Goal: Check status: Check status

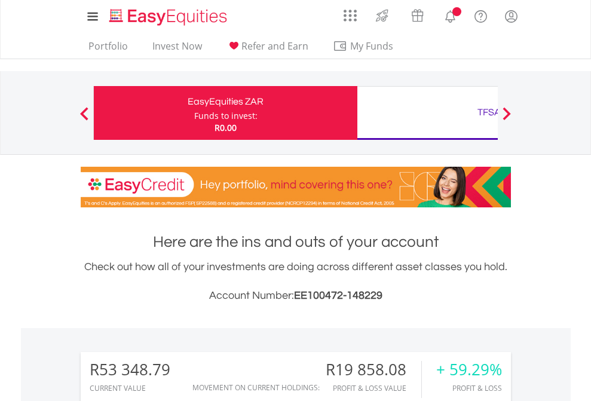
scroll to position [115, 188]
click at [194, 113] on div "Funds to invest:" at bounding box center [225, 116] width 63 height 12
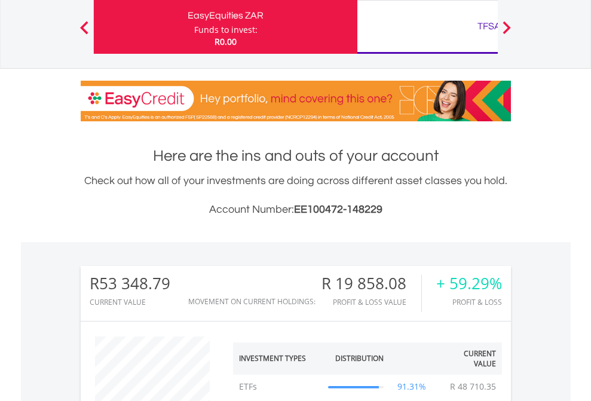
click at [427, 27] on div "TFSA" at bounding box center [488, 26] width 249 height 17
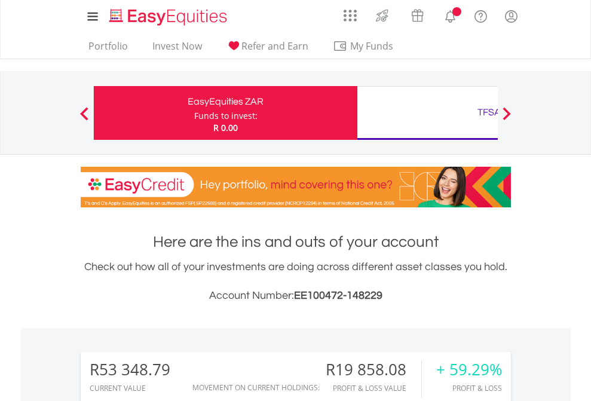
scroll to position [115, 188]
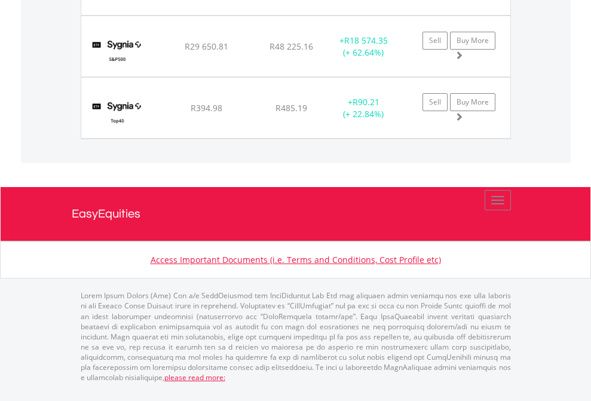
scroll to position [86, 0]
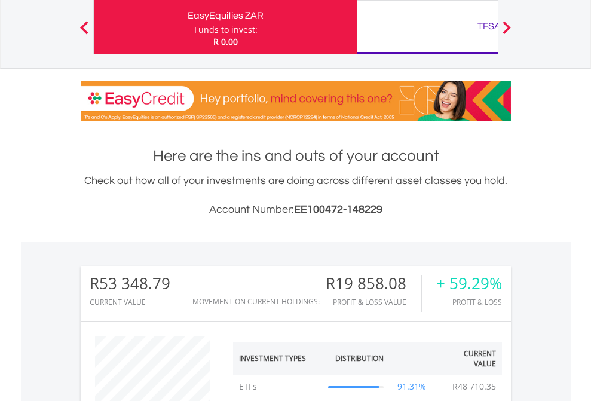
click at [427, 27] on div "TFSA" at bounding box center [488, 26] width 249 height 17
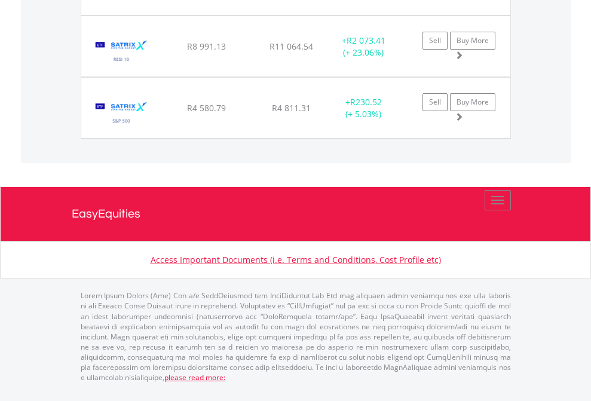
scroll to position [86, 0]
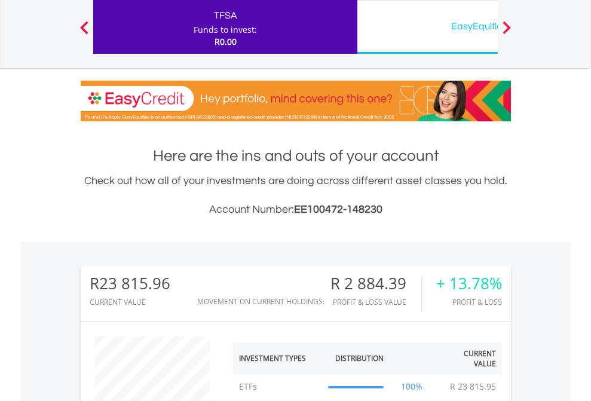
click at [427, 27] on div "EasyEquities USD" at bounding box center [488, 26] width 249 height 17
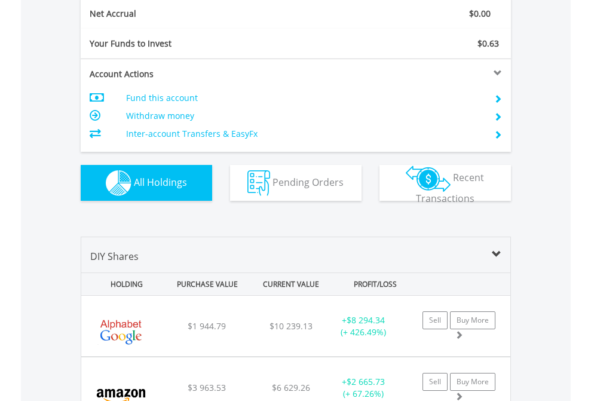
scroll to position [1352, 0]
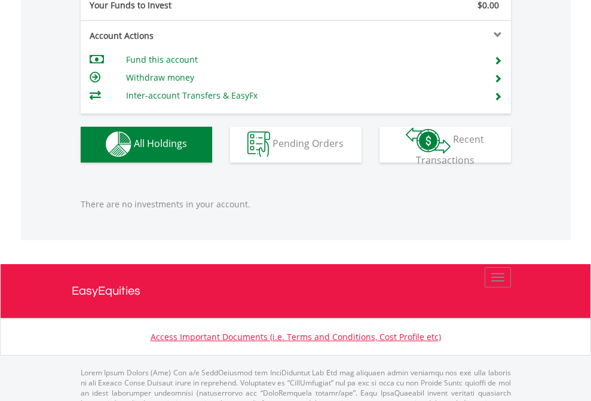
scroll to position [1183, 0]
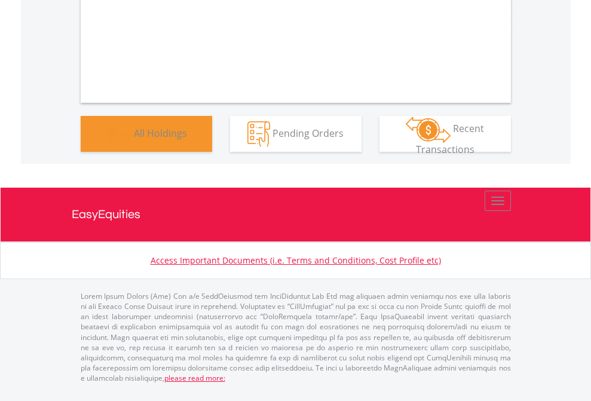
click at [134, 139] on span "All Holdings" at bounding box center [160, 132] width 53 height 13
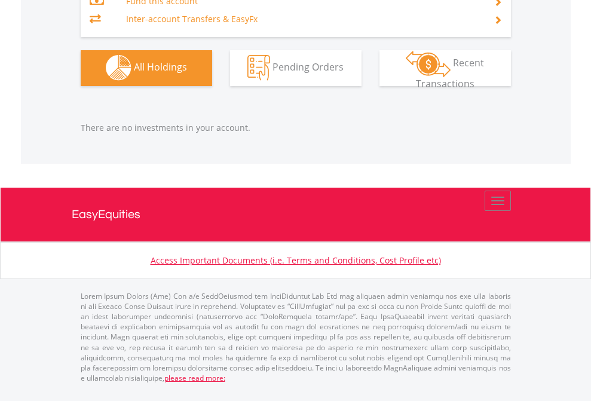
scroll to position [115, 188]
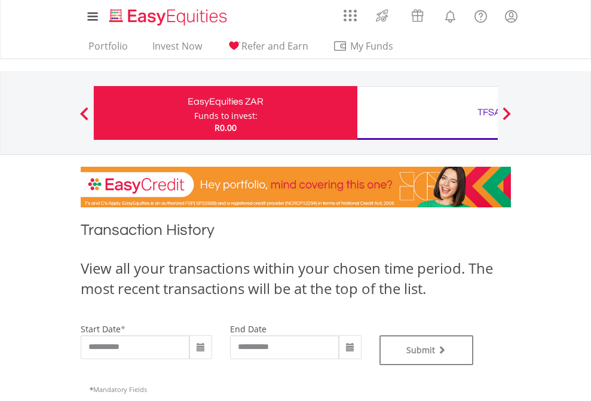
type input "**********"
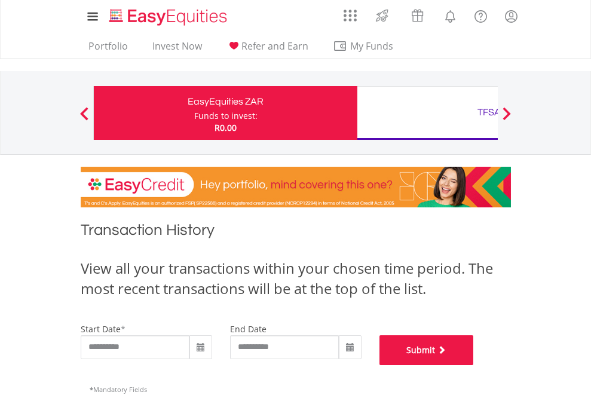
click at [474, 365] on button "Submit" at bounding box center [426, 350] width 94 height 30
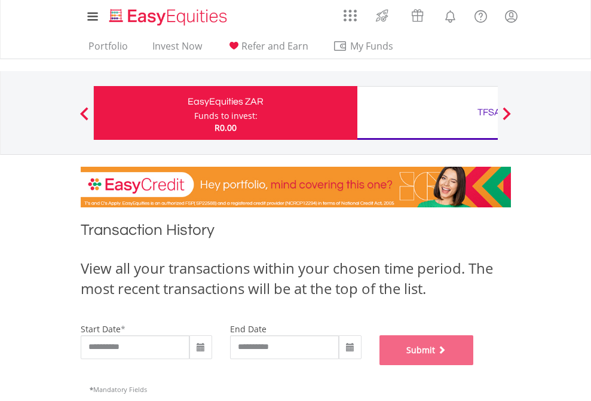
scroll to position [484, 0]
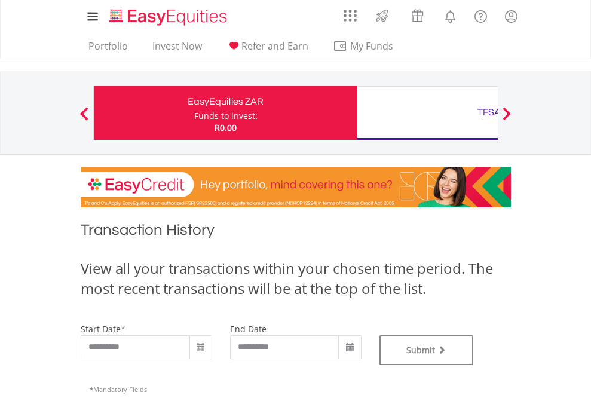
click at [427, 113] on div "TFSA" at bounding box center [488, 112] width 249 height 17
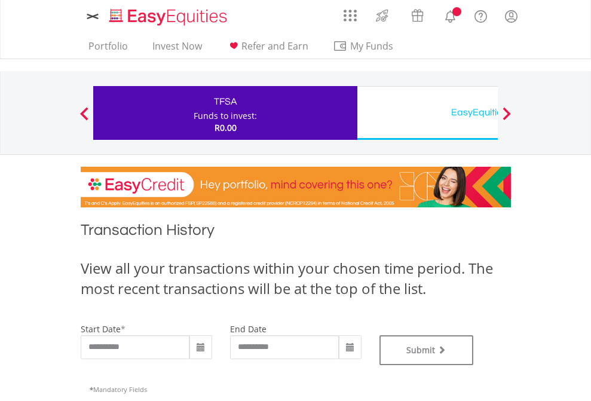
type input "**********"
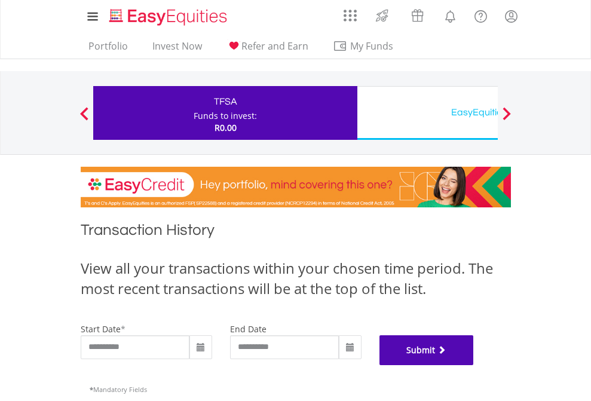
click at [474, 365] on button "Submit" at bounding box center [426, 350] width 94 height 30
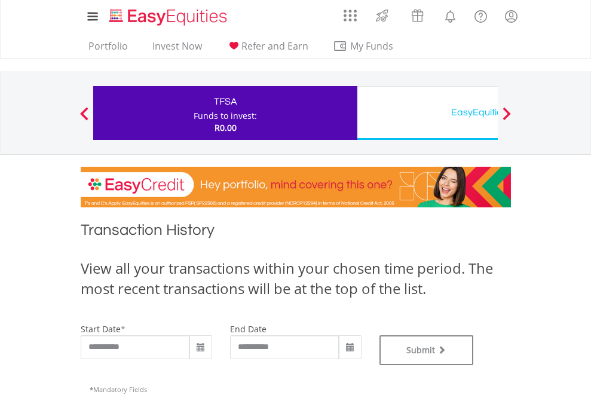
click at [427, 113] on div "EasyEquities USD" at bounding box center [488, 112] width 249 height 17
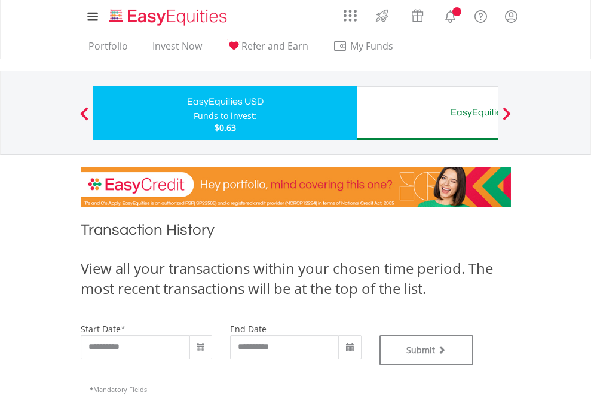
type input "**********"
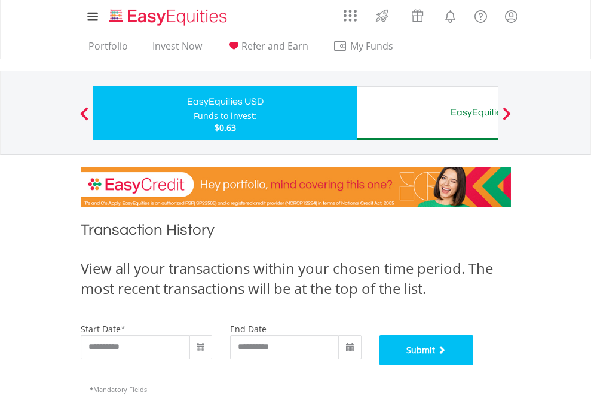
click at [474, 365] on button "Submit" at bounding box center [426, 350] width 94 height 30
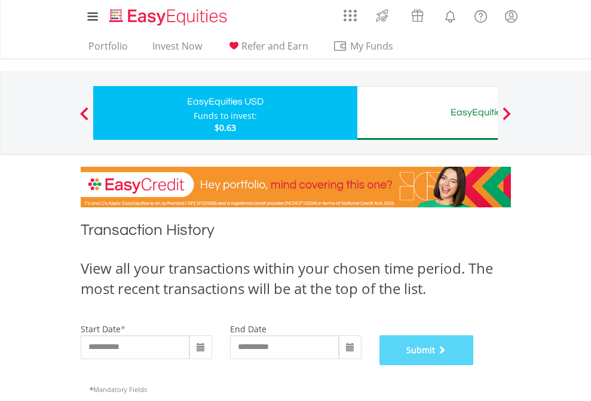
scroll to position [484, 0]
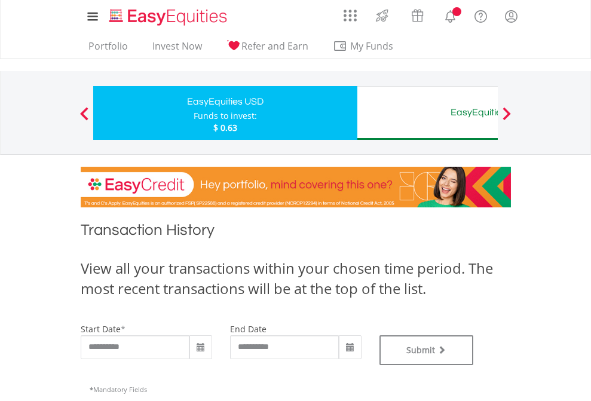
click at [427, 113] on div "EasyEquities AUD" at bounding box center [488, 112] width 249 height 17
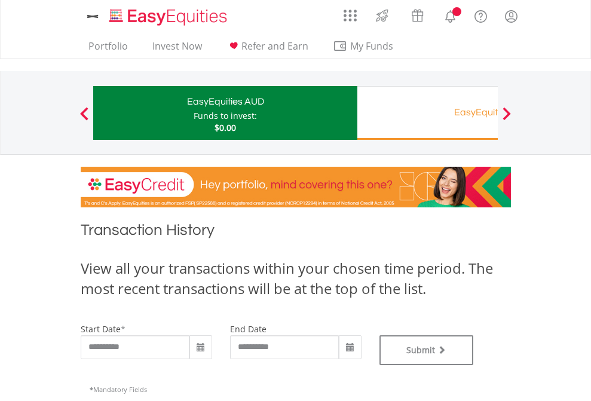
type input "**********"
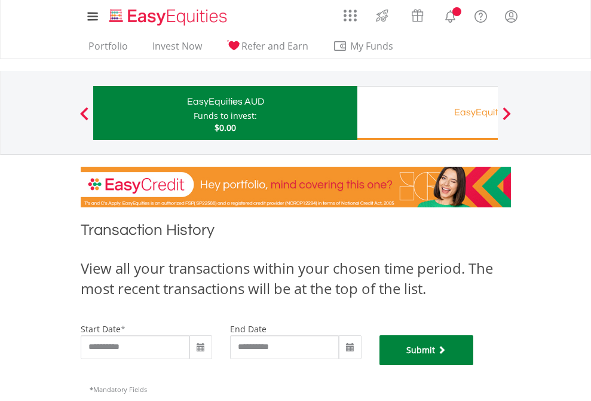
click at [474, 365] on button "Submit" at bounding box center [426, 350] width 94 height 30
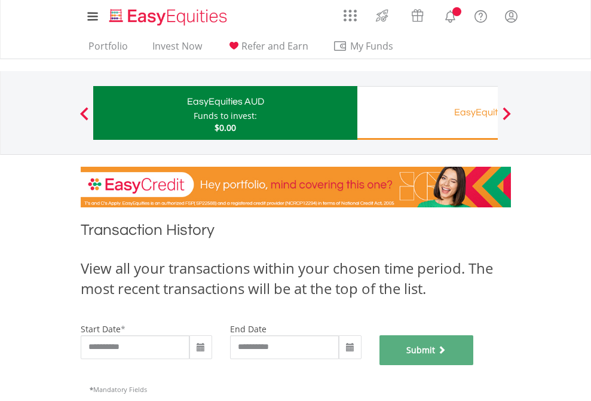
scroll to position [484, 0]
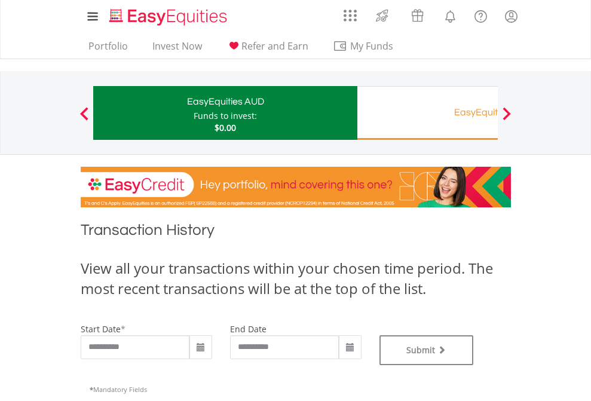
click at [427, 113] on div "EasyEquities RA" at bounding box center [488, 112] width 249 height 17
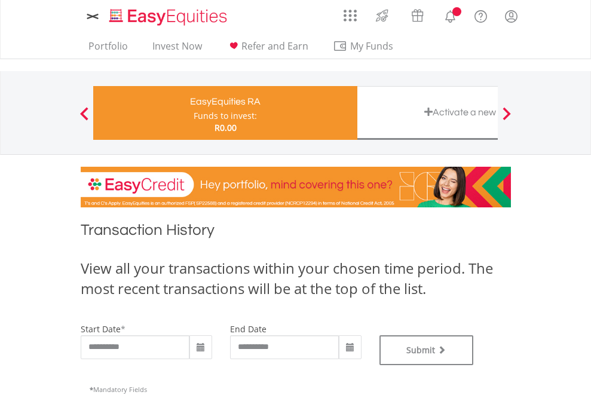
type input "**********"
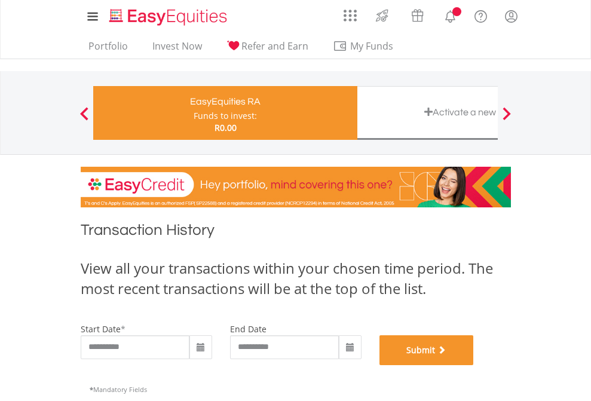
click at [474, 365] on button "Submit" at bounding box center [426, 350] width 94 height 30
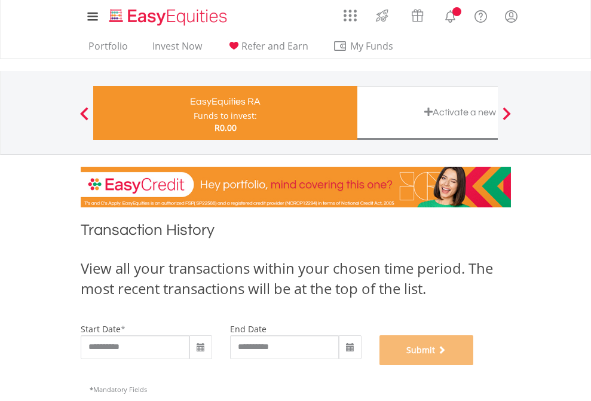
scroll to position [484, 0]
